Goal: Contribute content

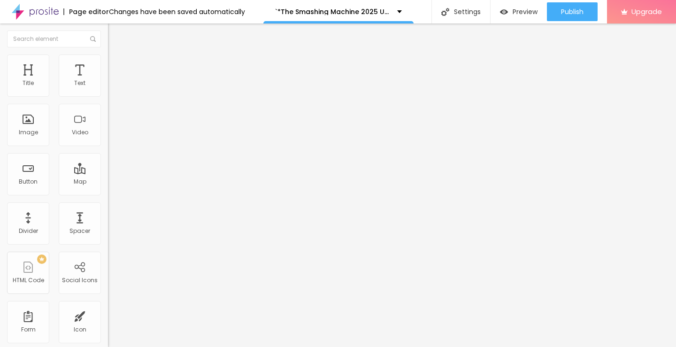
click at [108, 81] on span "Add image" at bounding box center [127, 77] width 39 height 8
click at [108, 193] on input "https://" at bounding box center [164, 187] width 113 height 9
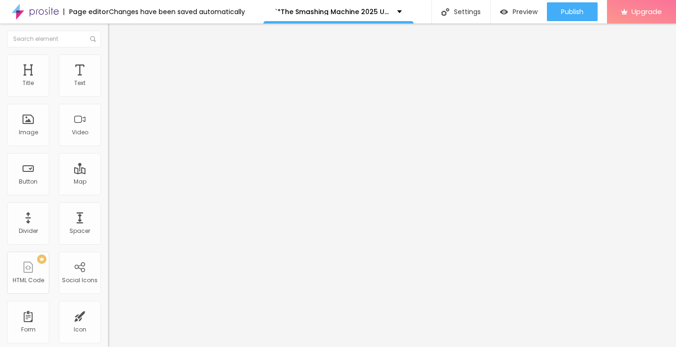
paste input "[DOMAIN_NAME]/ro/movie/760329/the-smashing-machine-albobe"
type input "[URL][DOMAIN_NAME]"
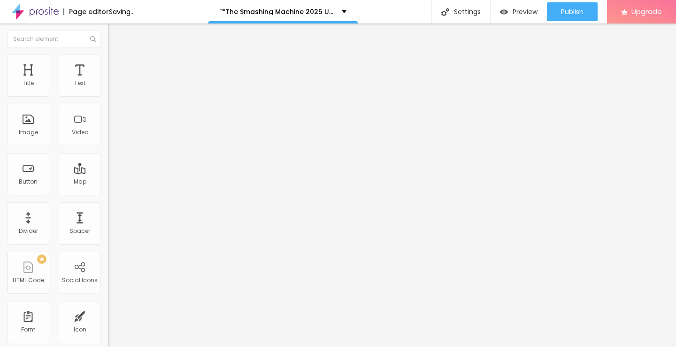
scroll to position [0, 0]
click at [108, 119] on img at bounding box center [111, 115] width 7 height 7
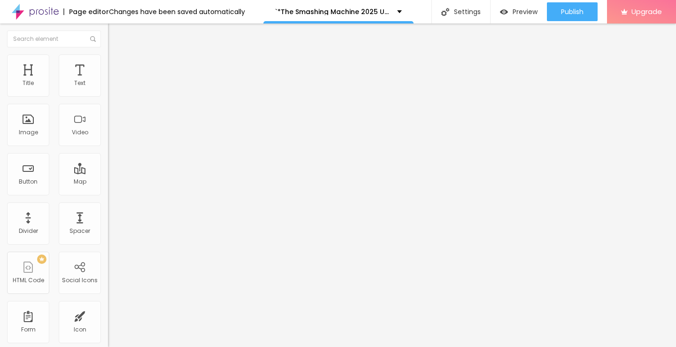
click at [108, 127] on div at bounding box center [162, 124] width 108 height 8
click at [108, 39] on button "Edit Image" at bounding box center [162, 34] width 108 height 22
click at [115, 38] on img "button" at bounding box center [119, 35] width 8 height 8
click at [108, 88] on input "Click me" at bounding box center [164, 83] width 113 height 9
paste input "Vezi film acum »▶️ The Smashing Machine (2025) film complet online calitate HD …"
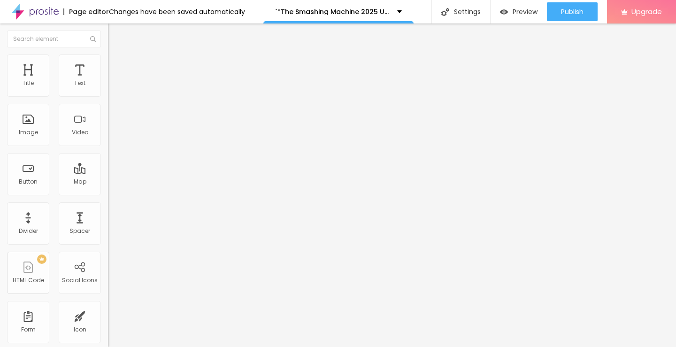
scroll to position [0, 175]
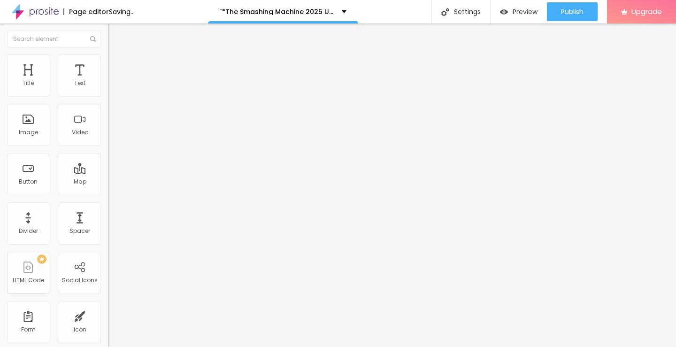
type input "Vezi film acum »▶️ The Smashing Machine (2025) film complet online calitate HD …"
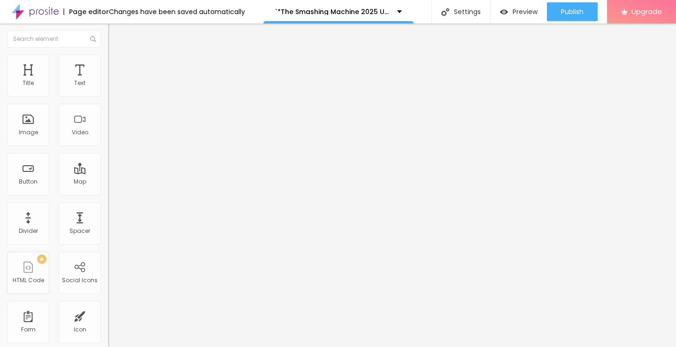
click at [108, 194] on input "https://" at bounding box center [164, 188] width 113 height 9
paste input "[DOMAIN_NAME]/ro/movie/760329/the-smashing-machine-albobe"
type input "[URL][DOMAIN_NAME]"
click at [108, 112] on img at bounding box center [111, 109] width 7 height 7
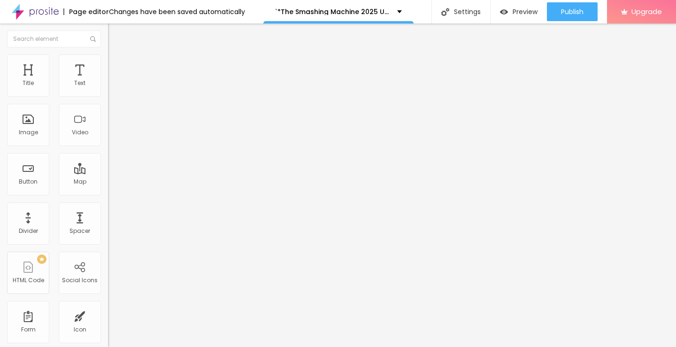
scroll to position [0, 0]
click at [108, 33] on button "Edit Button" at bounding box center [162, 34] width 108 height 22
click at [108, 194] on input "https://" at bounding box center [164, 188] width 113 height 9
paste input "[DOMAIN_NAME]/ro/movie/760329/the-smashing-machine-albobe"
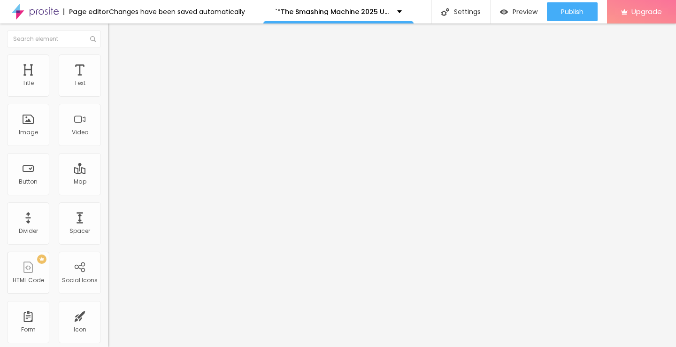
type input "[URL][DOMAIN_NAME]"
click at [108, 112] on img at bounding box center [111, 109] width 7 height 7
click at [108, 88] on input "Click me" at bounding box center [164, 83] width 113 height 9
paste input "Descarcă filmul complet »▶️ The Smashing Machine (2025) Film cu subtitrare în r…"
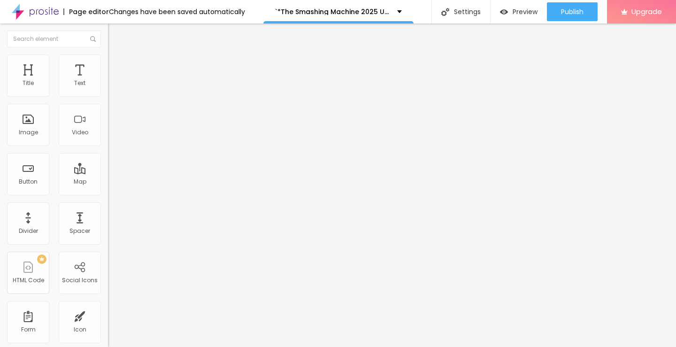
scroll to position [0, 175]
type input "Descarcă filmul complet »▶️ The Smashing Machine (2025) Film cu subtitrare în r…"
click at [115, 37] on img "button" at bounding box center [119, 35] width 8 height 8
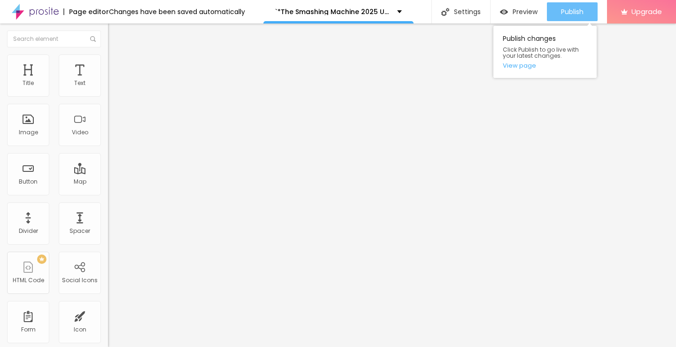
click at [575, 12] on span "Publish" at bounding box center [572, 12] width 23 height 8
click at [511, 65] on link "View page" at bounding box center [545, 65] width 85 height 6
